Goal: Task Accomplishment & Management: Manage account settings

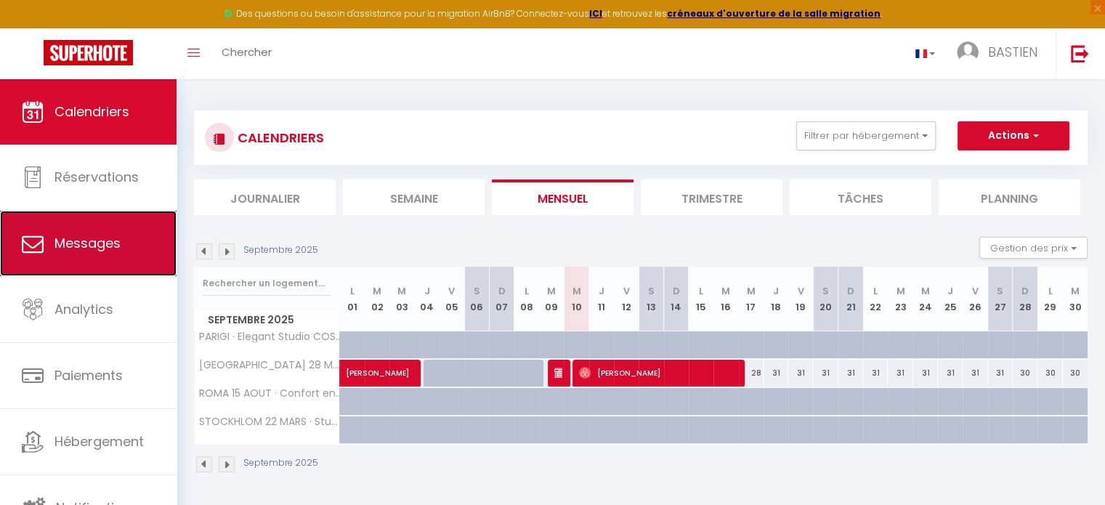
click at [110, 235] on span "Messages" at bounding box center [88, 243] width 66 height 18
select select "message"
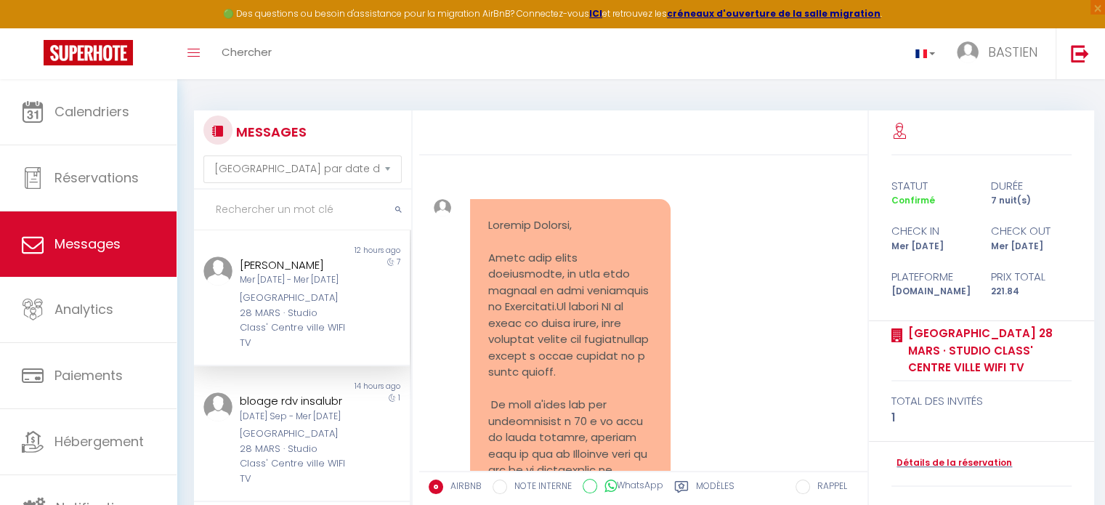
scroll to position [1892, 0]
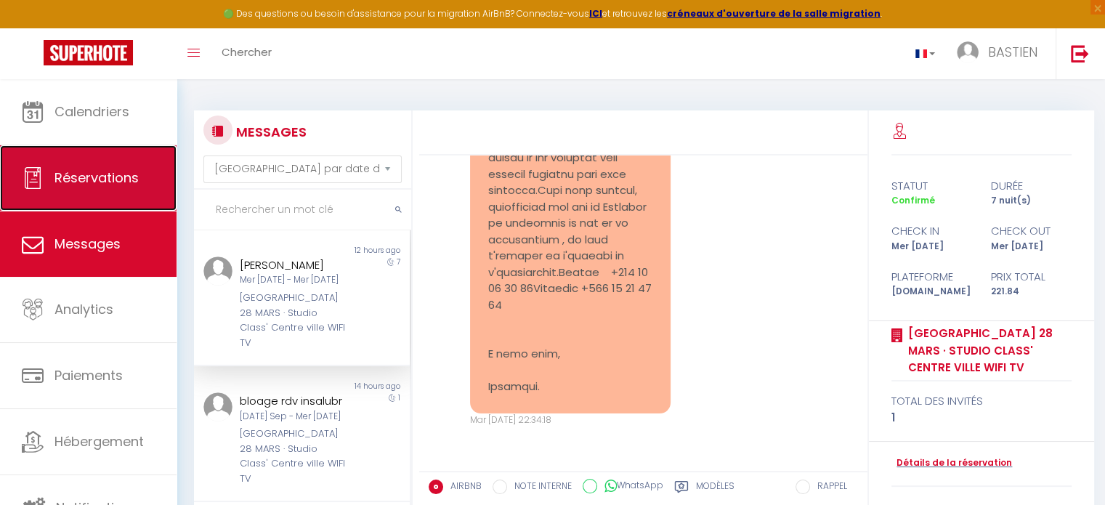
click at [96, 160] on link "Réservations" at bounding box center [88, 177] width 177 height 65
select select "not_cancelled"
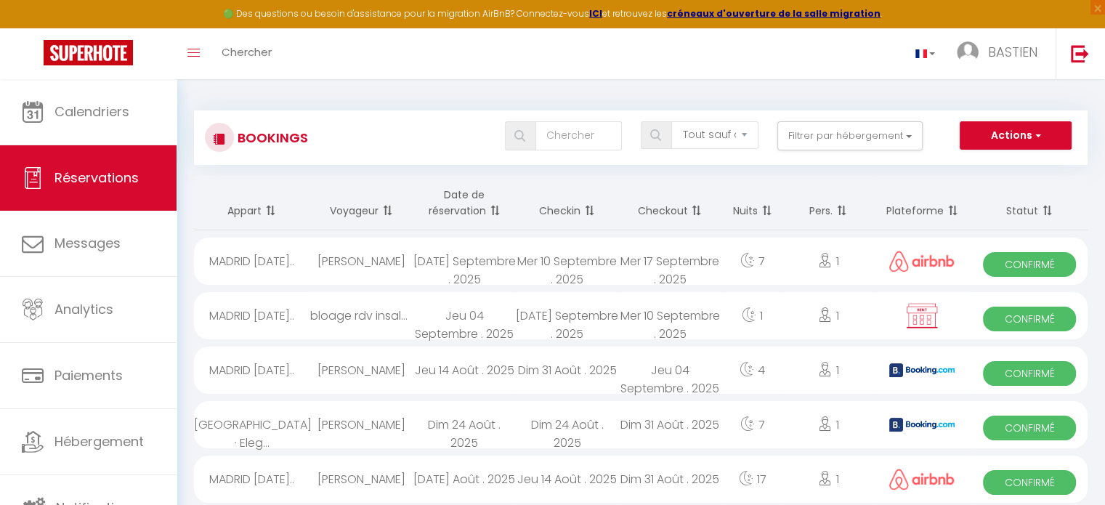
click at [355, 315] on div "bloage rdv insalubr" at bounding box center [361, 315] width 102 height 47
select select "OK"
select select "KO"
select select "0"
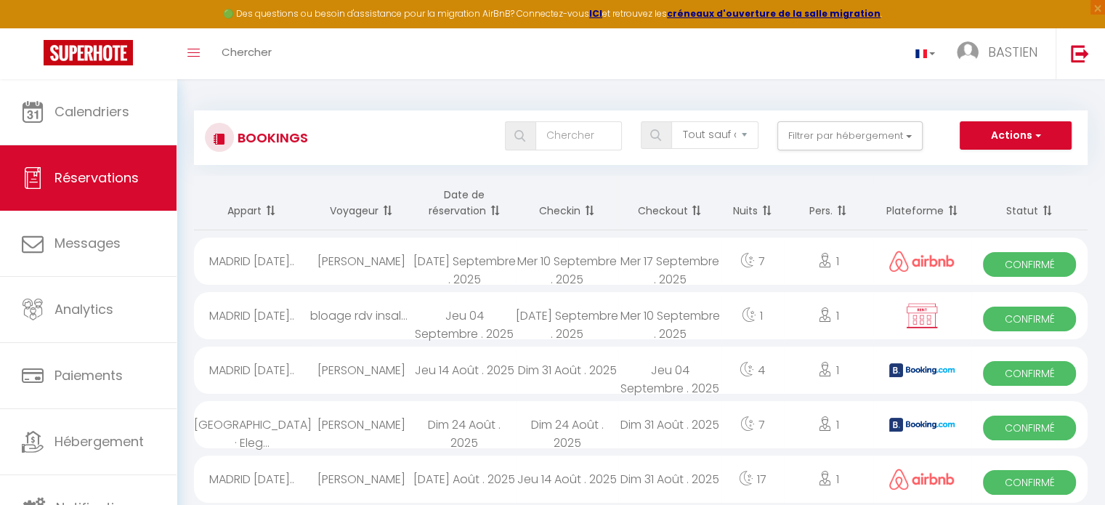
select select "1"
select select
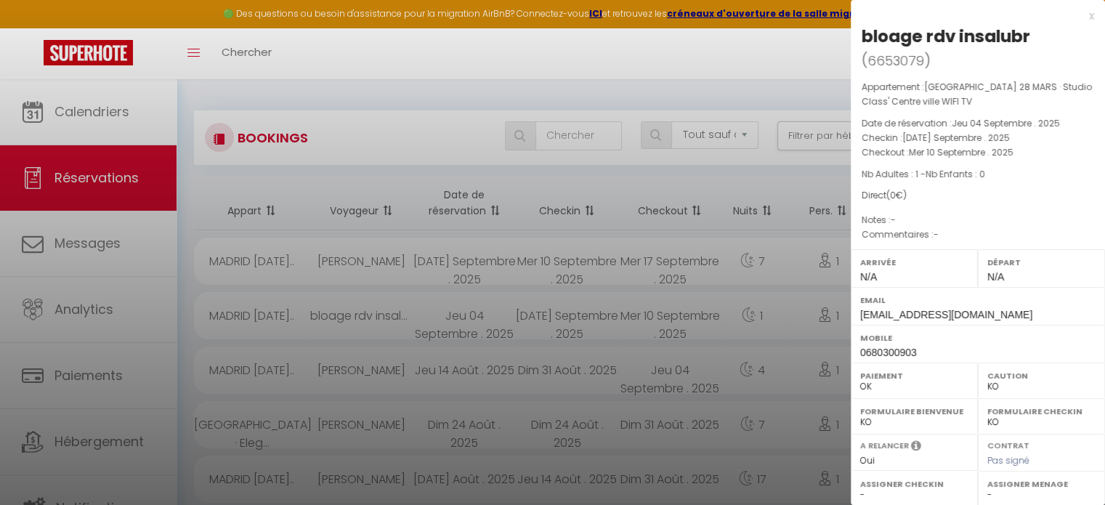
click at [1078, 16] on div "x" at bounding box center [972, 15] width 243 height 17
